Goal: Check status: Check status

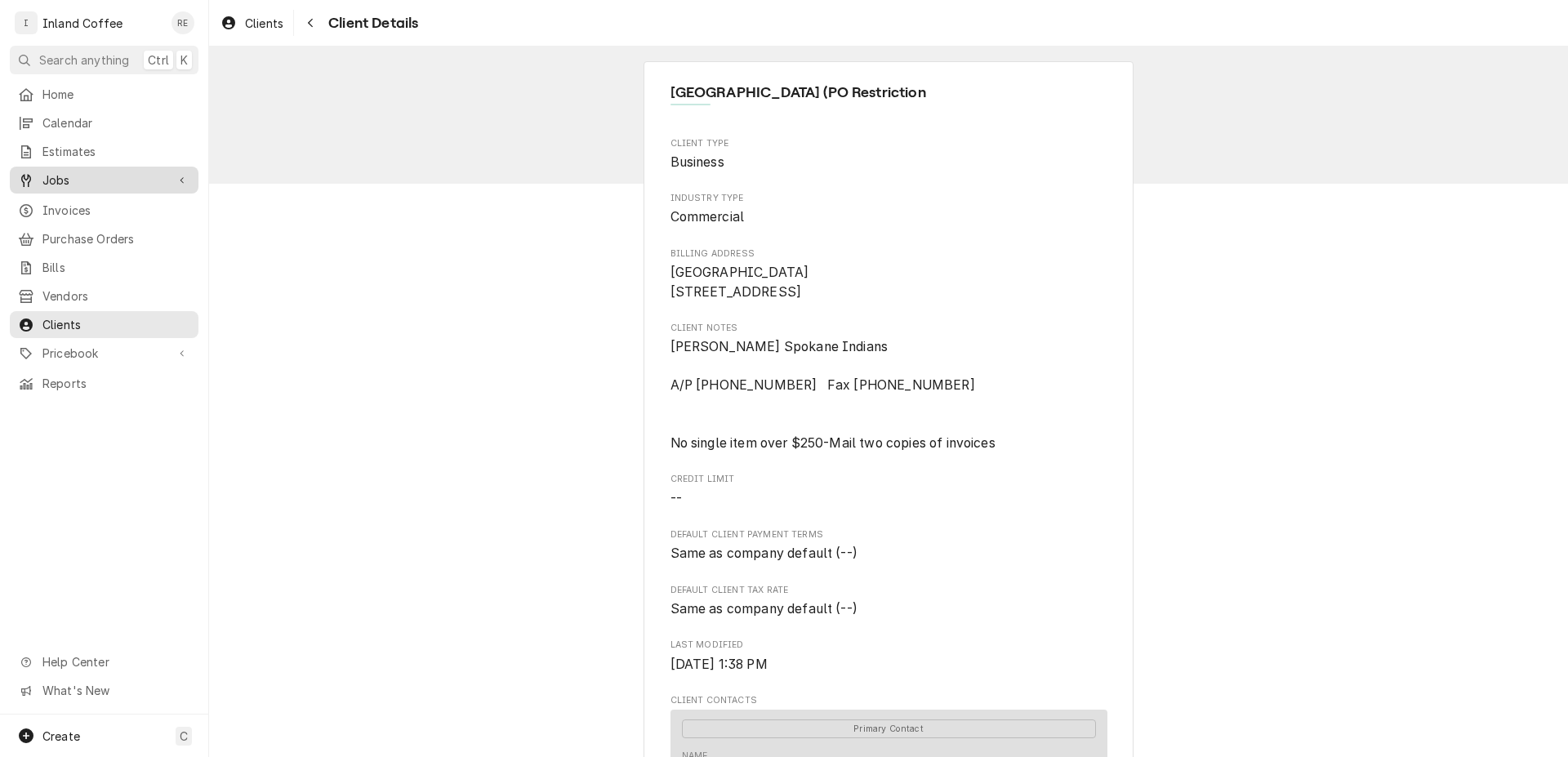
click at [93, 179] on span "Jobs" at bounding box center [104, 180] width 123 height 18
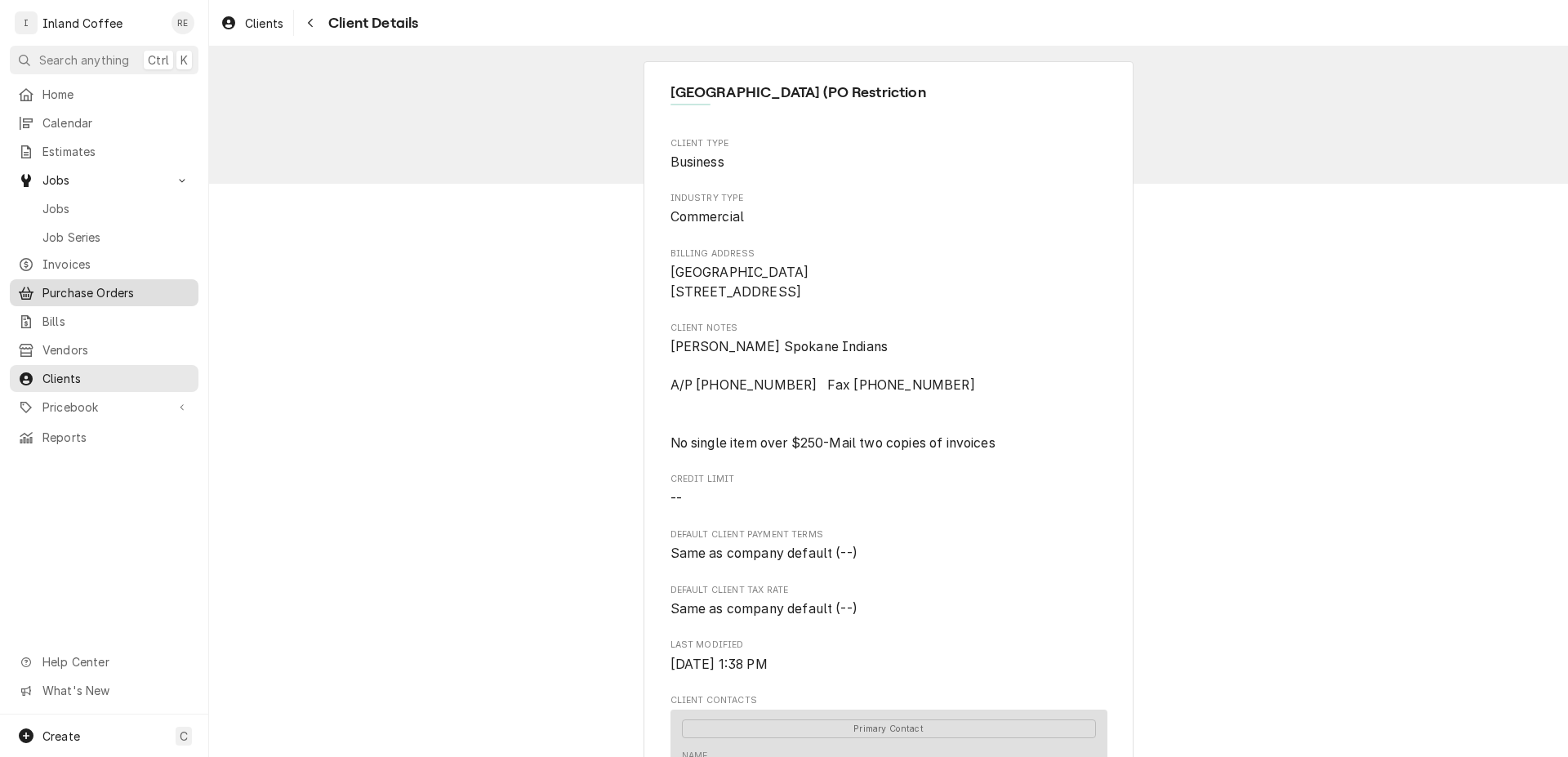
click at [107, 292] on span "Purchase Orders" at bounding box center [117, 292] width 148 height 18
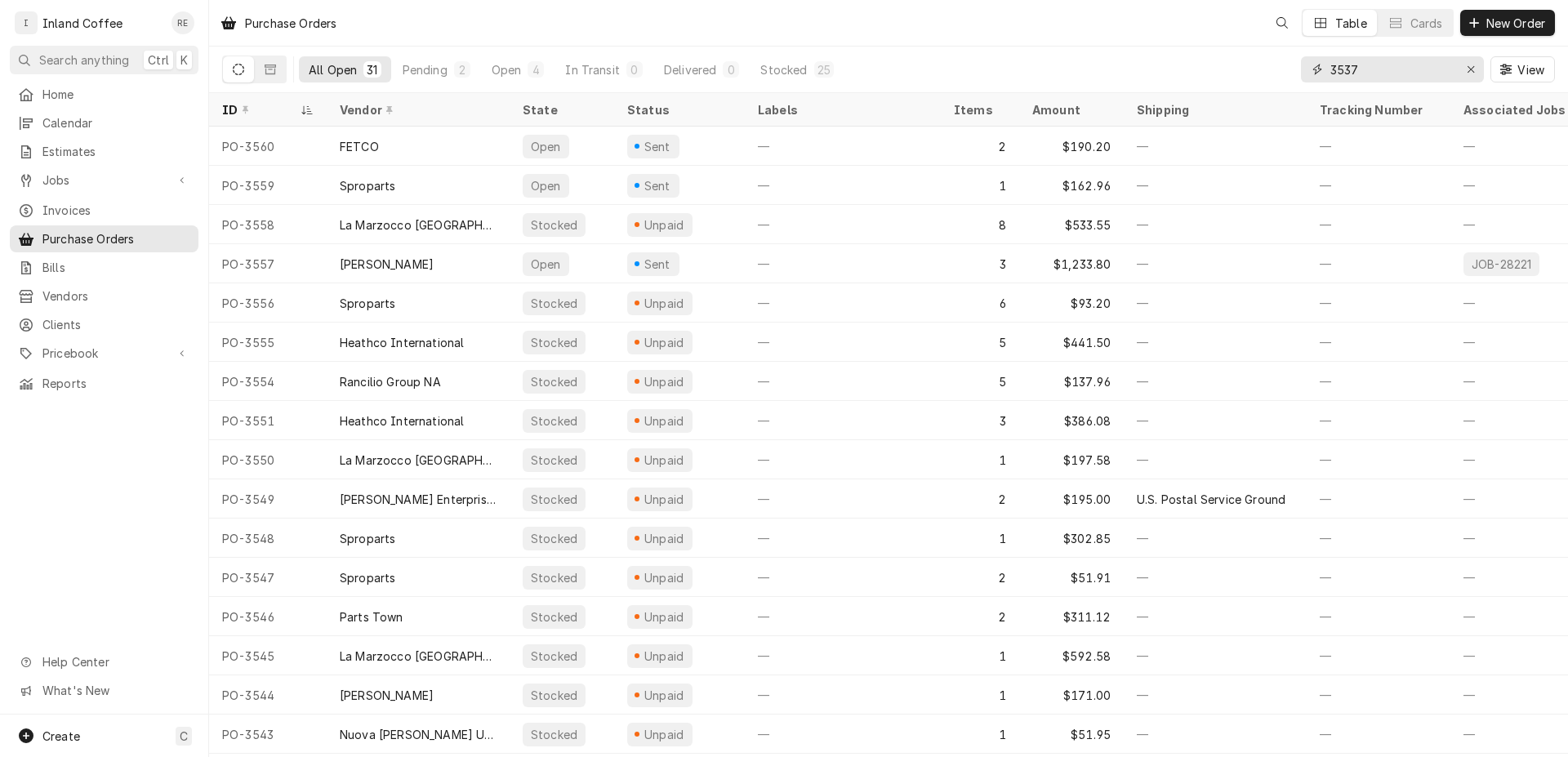
type input "3537"
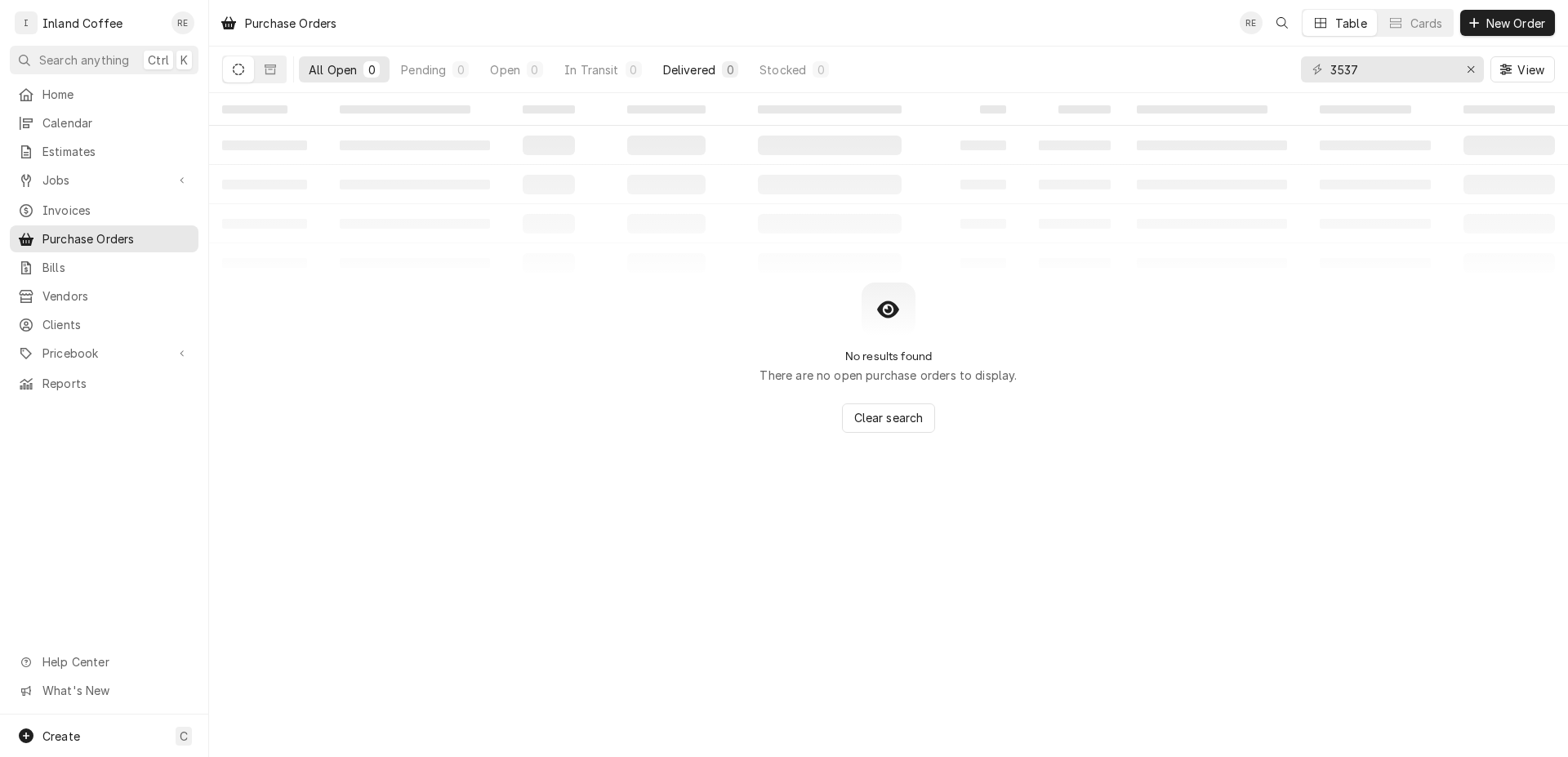
click at [698, 76] on div "Delivered" at bounding box center [689, 69] width 52 height 18
click at [265, 70] on icon "Dynamic Content Wrapper" at bounding box center [270, 69] width 11 height 11
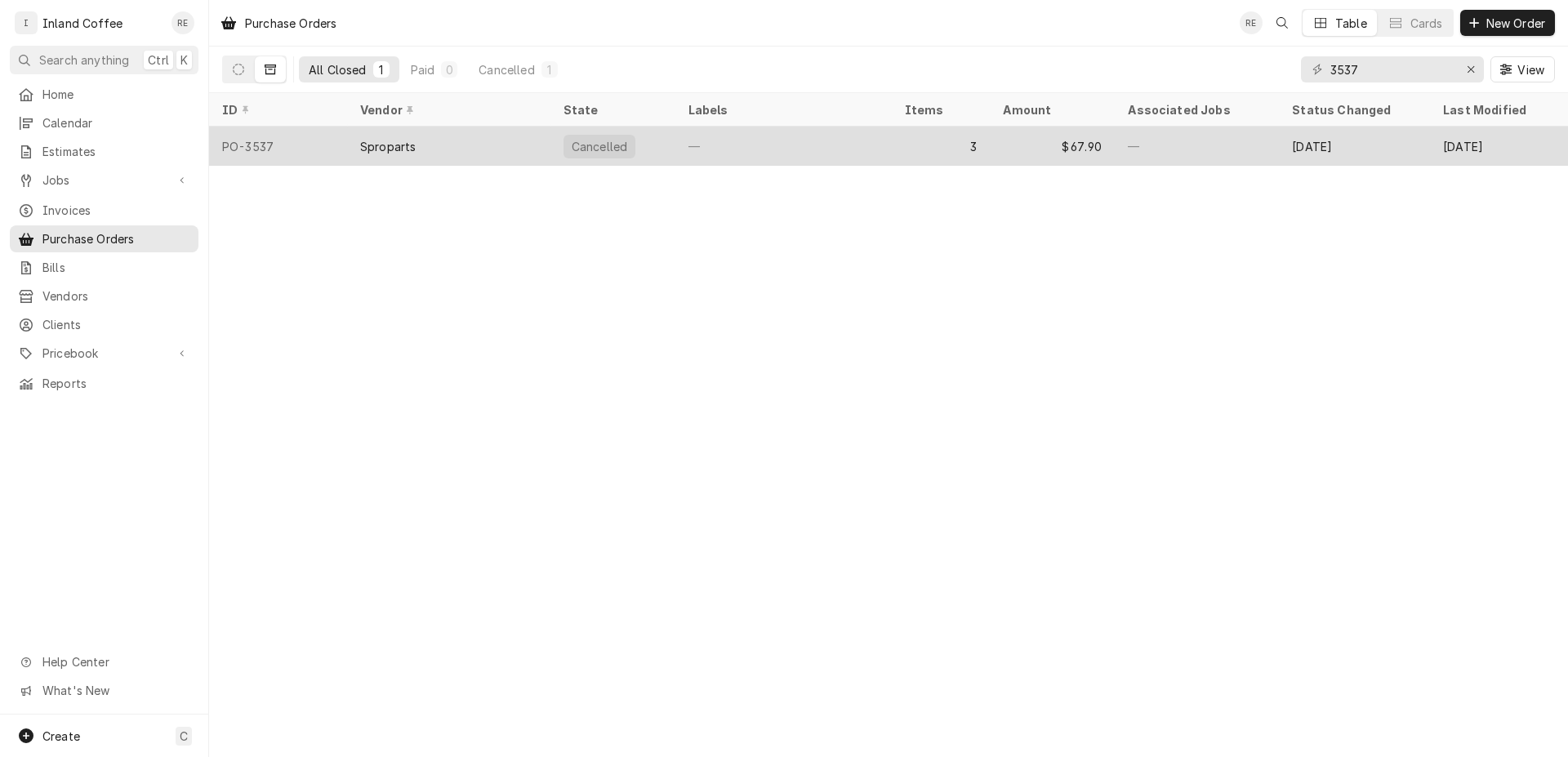
click at [386, 141] on div "Sproparts" at bounding box center [388, 146] width 56 height 18
